Goal: Information Seeking & Learning: Check status

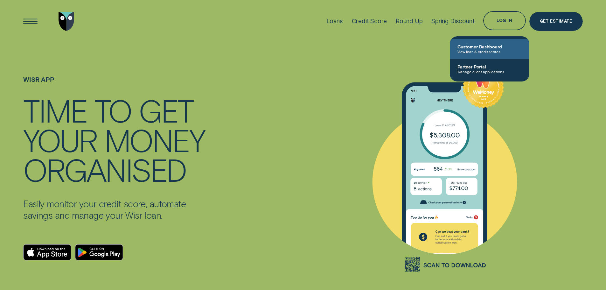
click at [466, 51] on span "View loan & credit scores" at bounding box center [490, 51] width 64 height 4
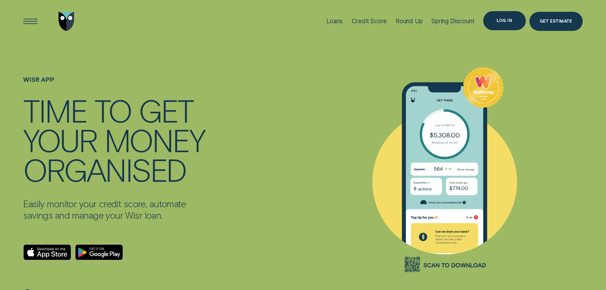
click at [498, 24] on div "Log in" at bounding box center [504, 20] width 42 height 19
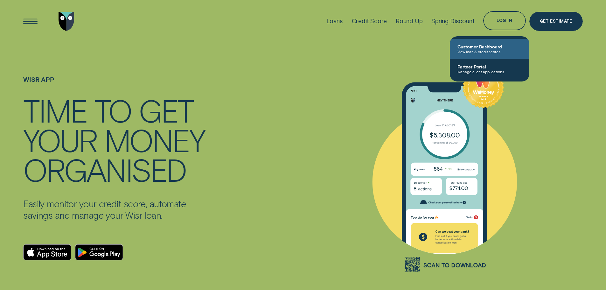
click at [469, 51] on span "View loan & credit scores" at bounding box center [490, 51] width 64 height 4
